Goal: Task Accomplishment & Management: Complete application form

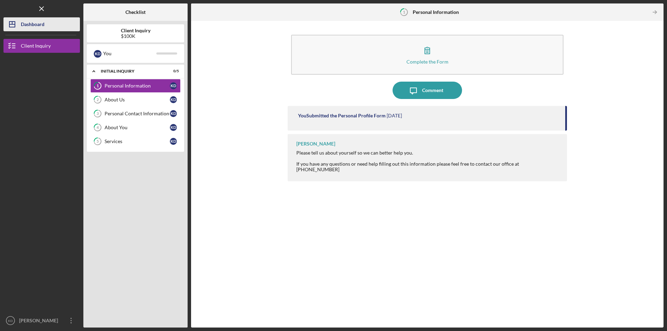
click at [40, 30] on div "Dashboard" at bounding box center [33, 25] width 24 height 16
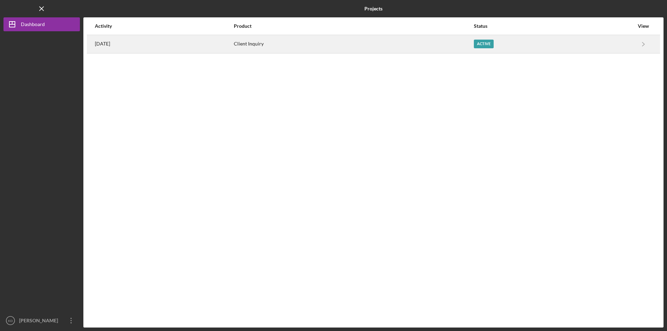
click at [189, 52] on div "[DATE]" at bounding box center [164, 43] width 138 height 17
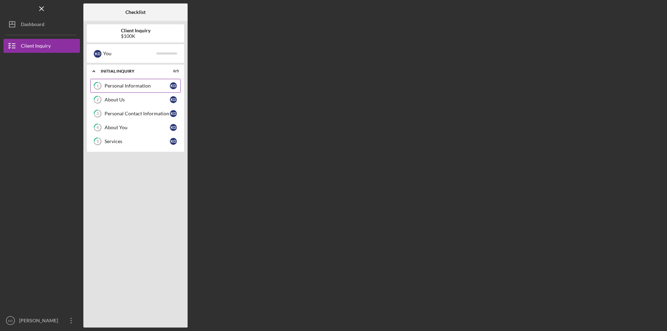
click at [127, 88] on div "Personal Information" at bounding box center [137, 86] width 65 height 6
